Goal: Task Accomplishment & Management: Use online tool/utility

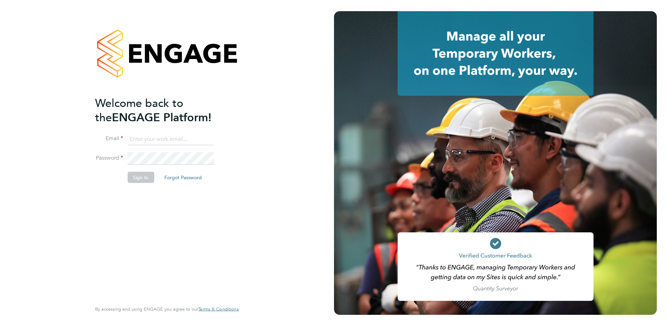
type input "leanne.rayner@setsquarerecruitment.com"
click at [145, 178] on button "Sign In" at bounding box center [140, 177] width 27 height 11
